Goal: Check status: Check status

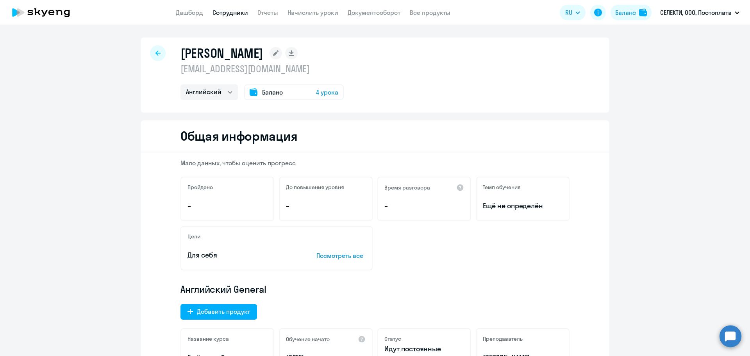
select select "english"
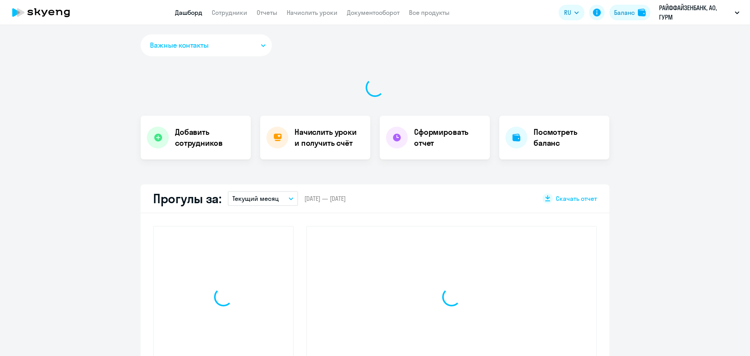
select select "30"
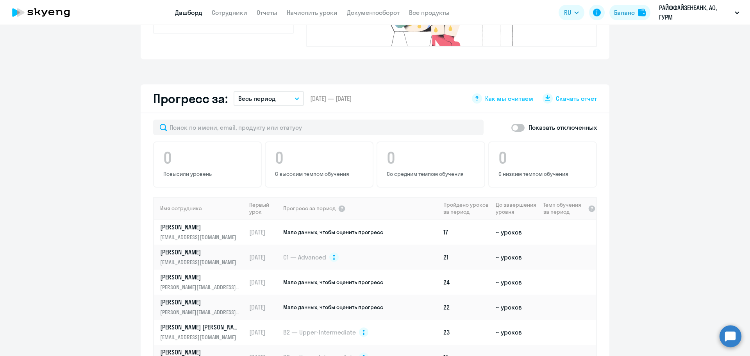
scroll to position [430, 0]
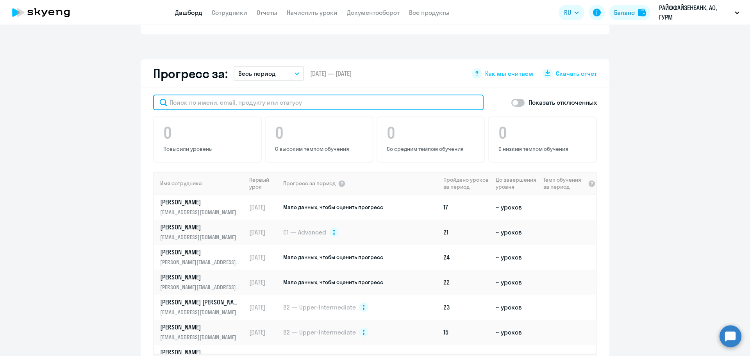
click at [195, 95] on input "text" at bounding box center [318, 103] width 330 height 16
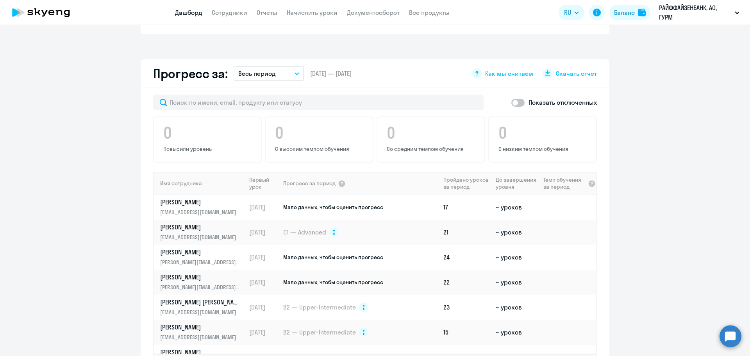
click at [41, 121] on app-progress-dashboard "Прогресс за: Весь период – 24.06.2025 — 07.10.2025 Как мы считаем Скачать отчет…" at bounding box center [375, 225] width 750 height 333
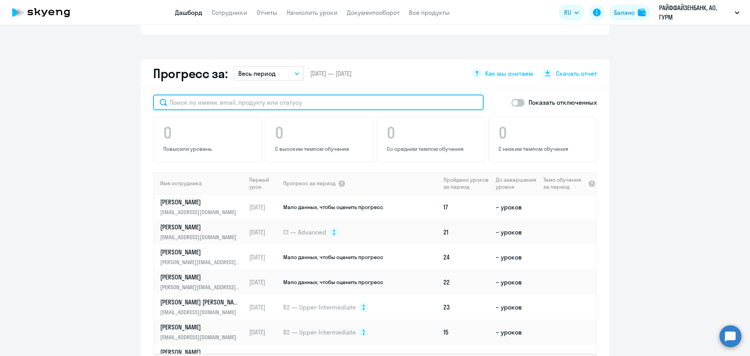
click at [240, 95] on input "text" at bounding box center [318, 103] width 330 height 16
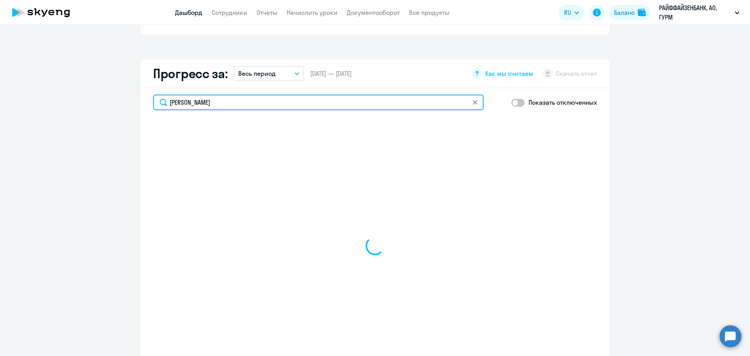
type input "Валерий"
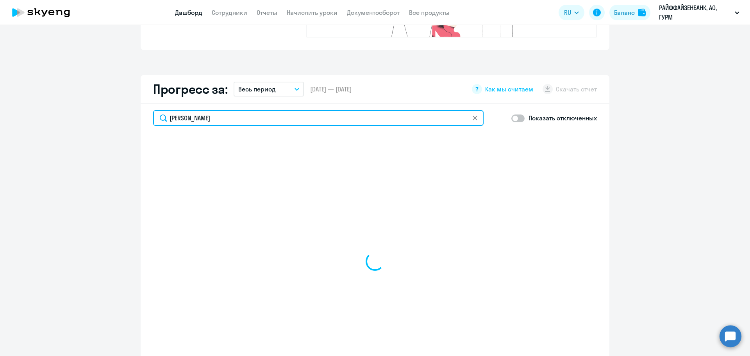
select select "30"
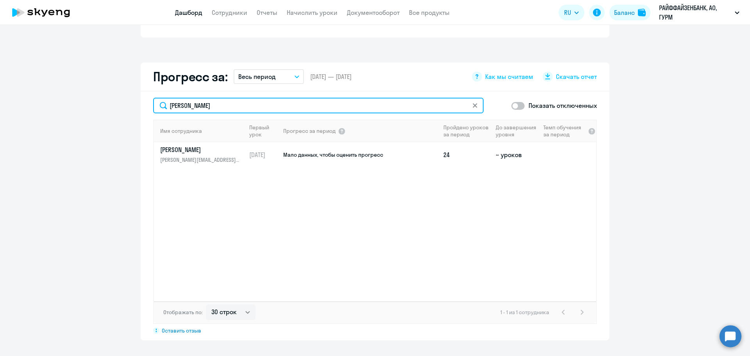
select select "30"
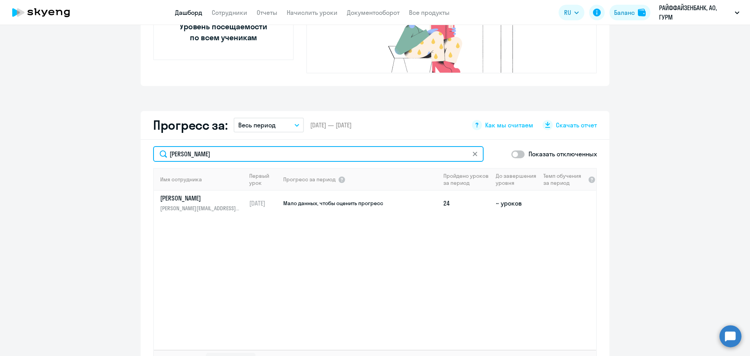
scroll to position [375, 0]
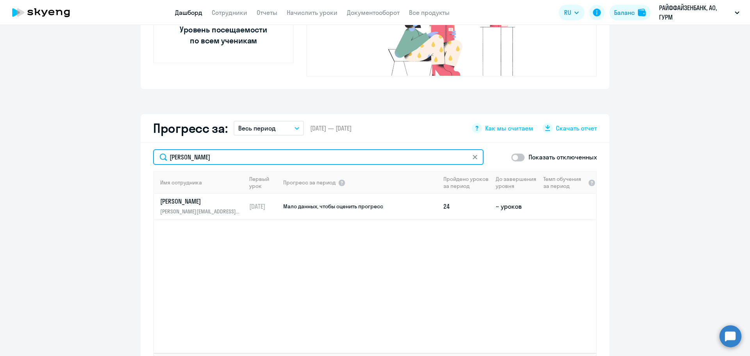
type input "Валерий"
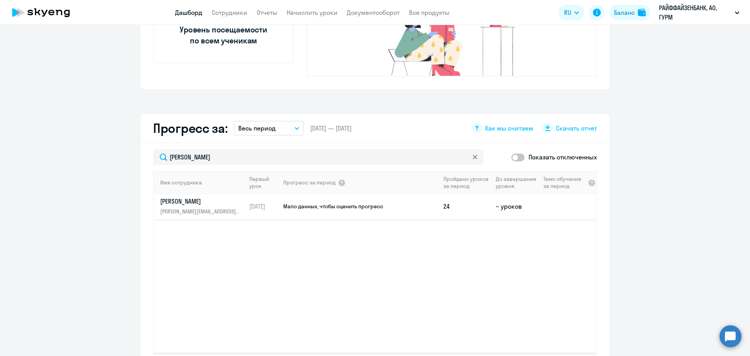
click at [201, 197] on link "Калантаров Валерий Михайлович valery.kalantarov@raiffeisen.ru" at bounding box center [203, 206] width 86 height 19
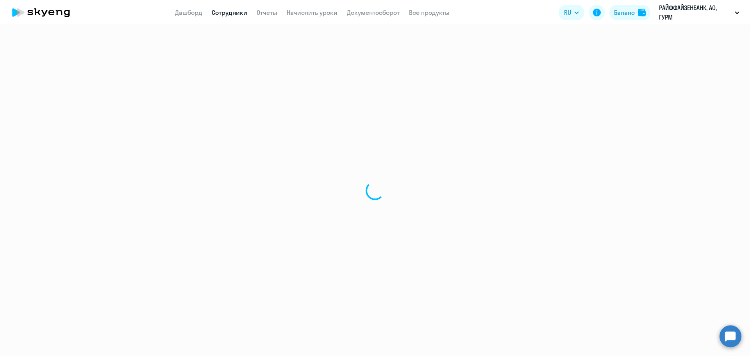
select select "english"
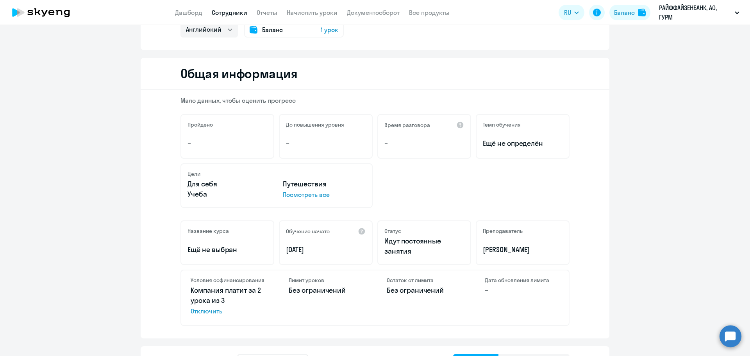
scroll to position [78, 0]
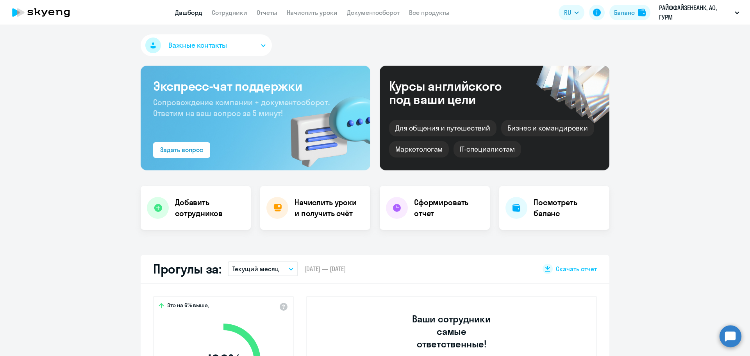
select select "30"
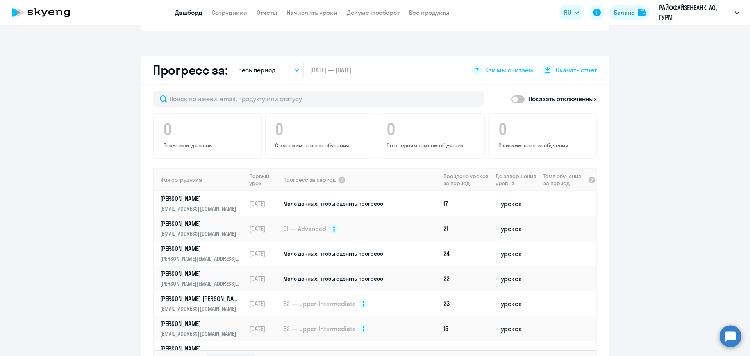
scroll to position [430, 0]
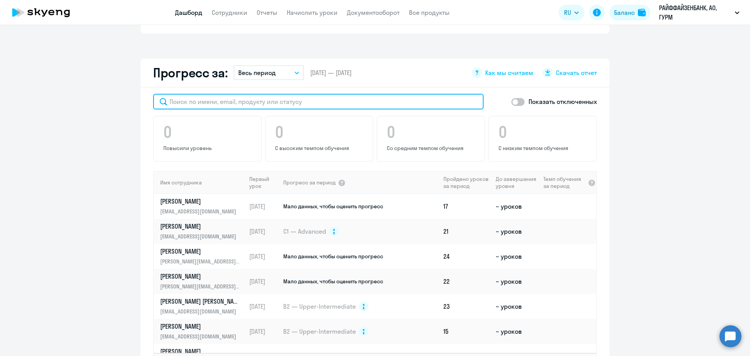
click at [240, 94] on input "text" at bounding box center [318, 102] width 330 height 16
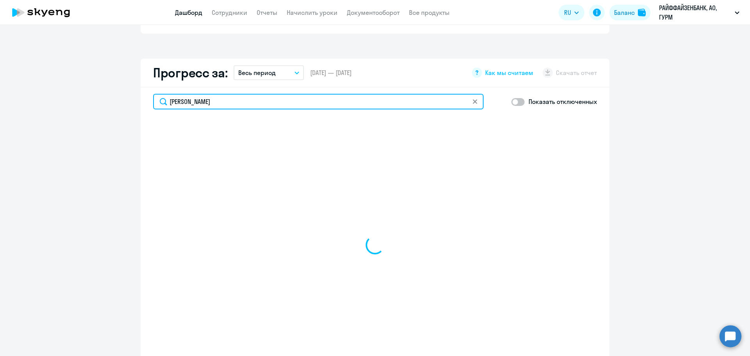
type input "Валерий"
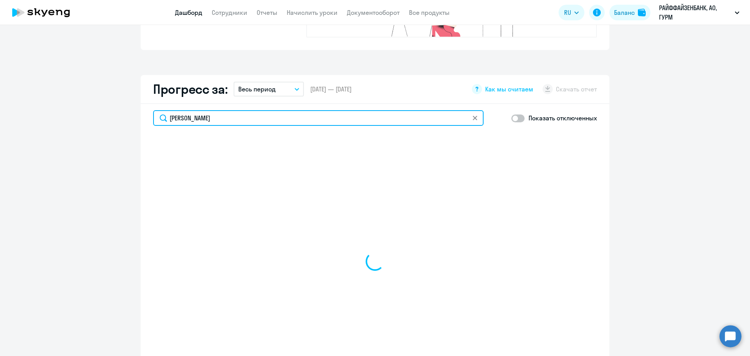
select select "30"
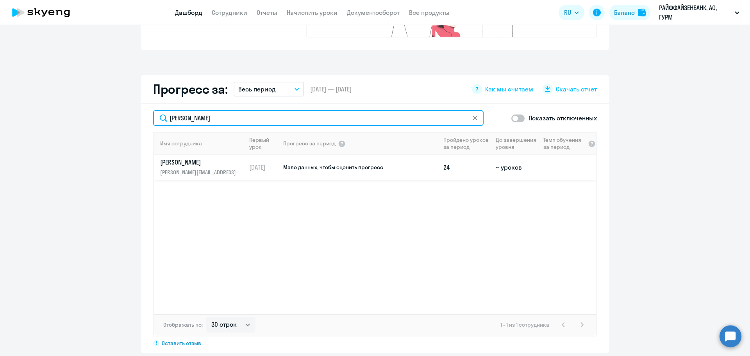
type input "Валерий"
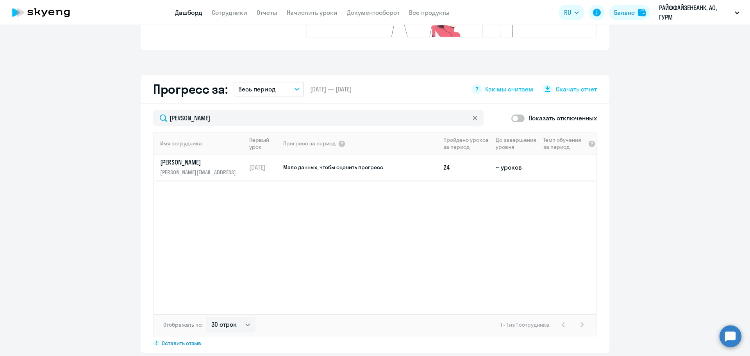
click at [238, 158] on link "Калантаров Валерий Михайлович valery.kalantarov@raiffeisen.ru" at bounding box center [203, 167] width 86 height 19
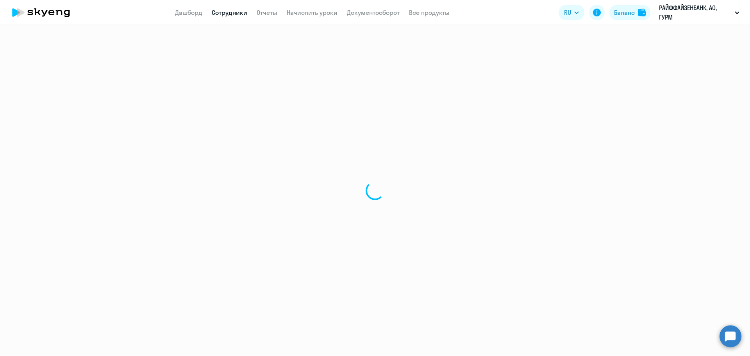
select select "english"
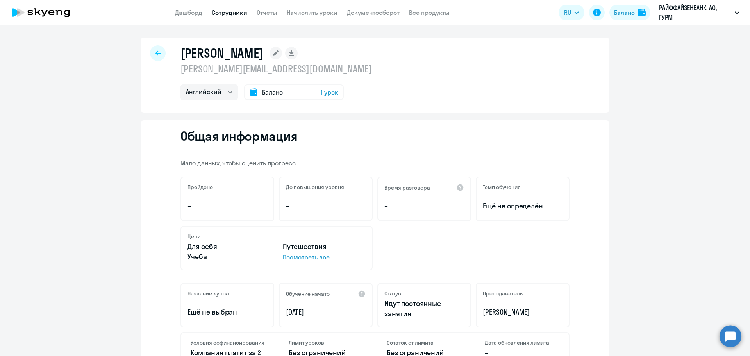
click at [282, 89] on div "Баланс 1 урок" at bounding box center [294, 92] width 100 height 16
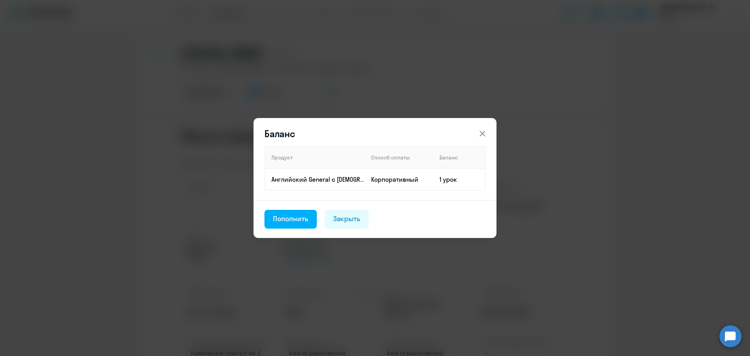
click at [488, 132] on button at bounding box center [482, 134] width 16 height 16
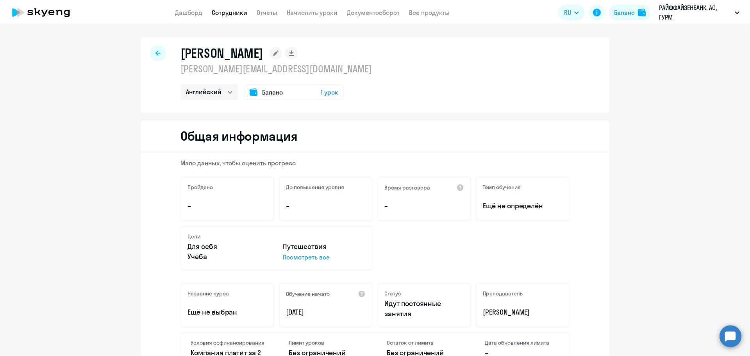
click at [157, 57] on div at bounding box center [158, 53] width 16 height 16
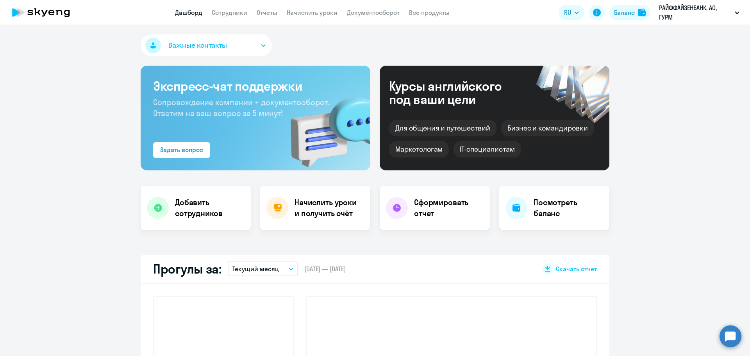
select select "30"
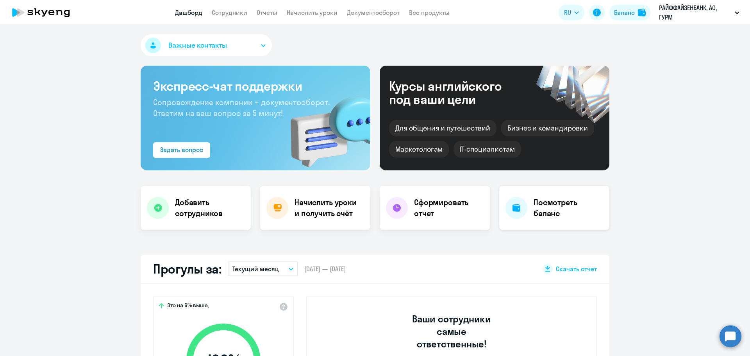
click at [537, 218] on h4 "Посмотреть баланс" at bounding box center [568, 208] width 70 height 22
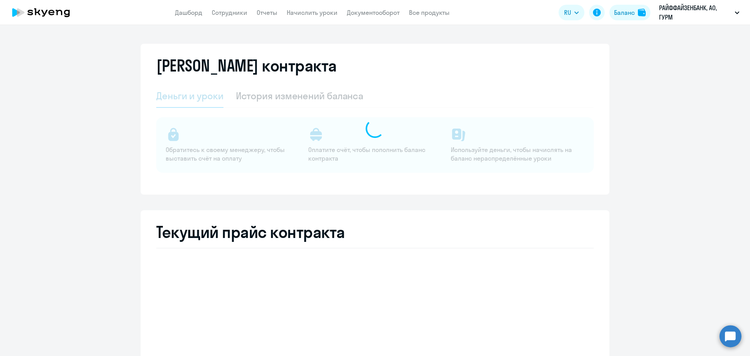
select select "english_adult_not_native_speaker"
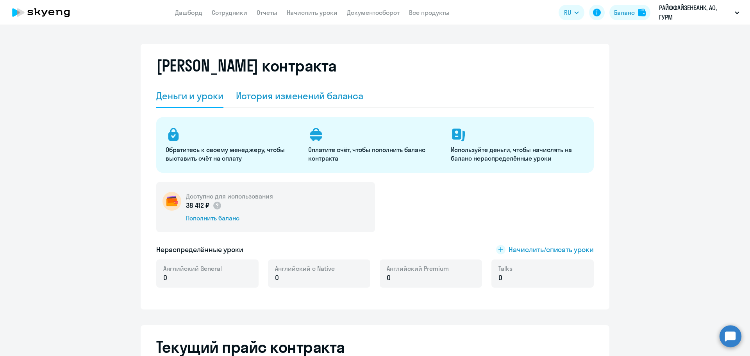
click at [326, 98] on div "История изменений баланса" at bounding box center [300, 95] width 128 height 12
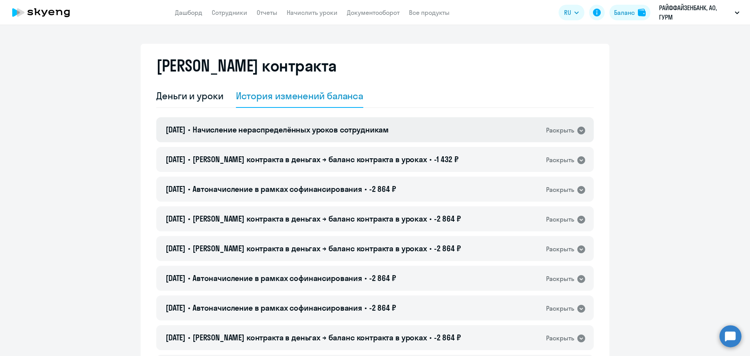
click at [305, 130] on span "Начисление нераспределённых уроков сотрудникам" at bounding box center [291, 130] width 196 height 10
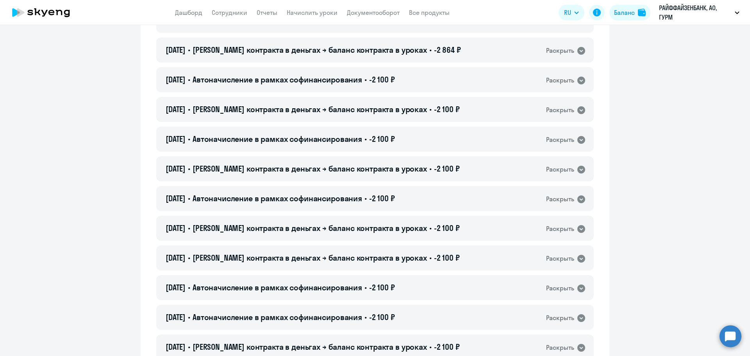
scroll to position [430, 0]
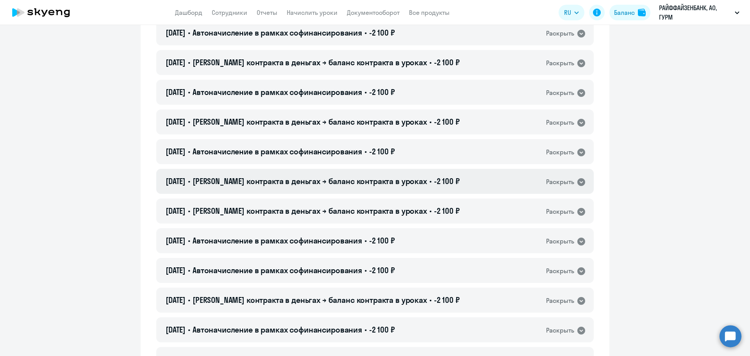
click at [263, 179] on span "Баланс контракта в деньгах → баланс контракта в уроках" at bounding box center [310, 181] width 234 height 10
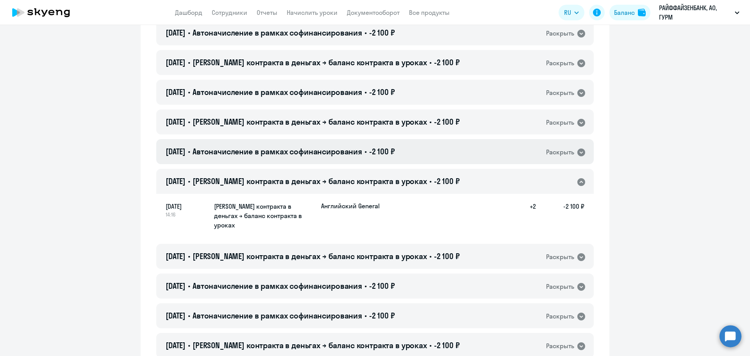
click at [266, 147] on span "Автоначисление в рамках софинансирования" at bounding box center [277, 151] width 169 height 10
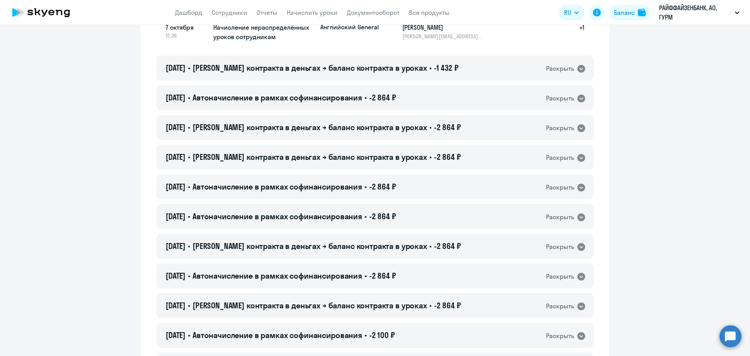
scroll to position [117, 0]
